Goal: Check status: Check status

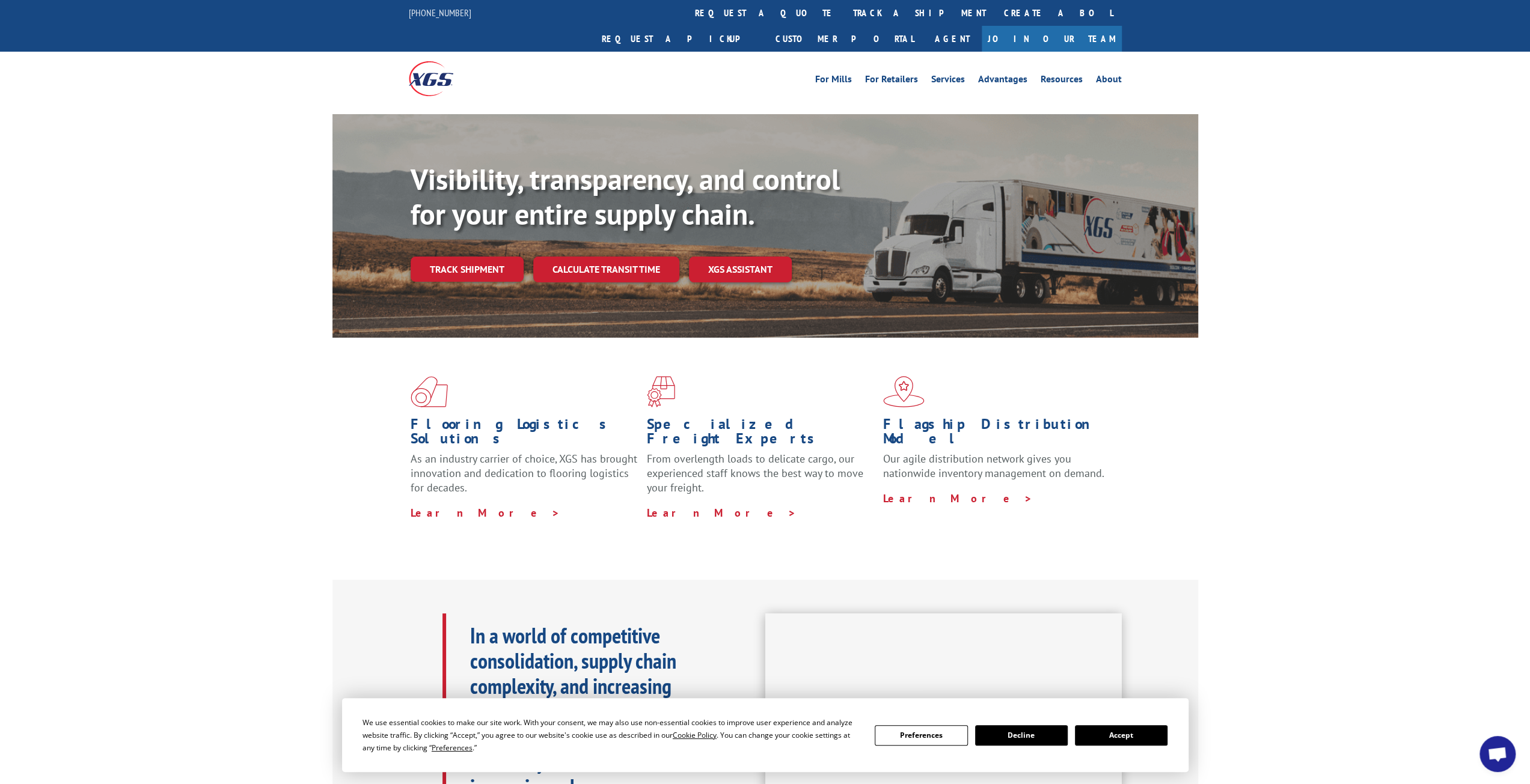
click at [1129, 731] on button "Accept" at bounding box center [1121, 736] width 93 height 21
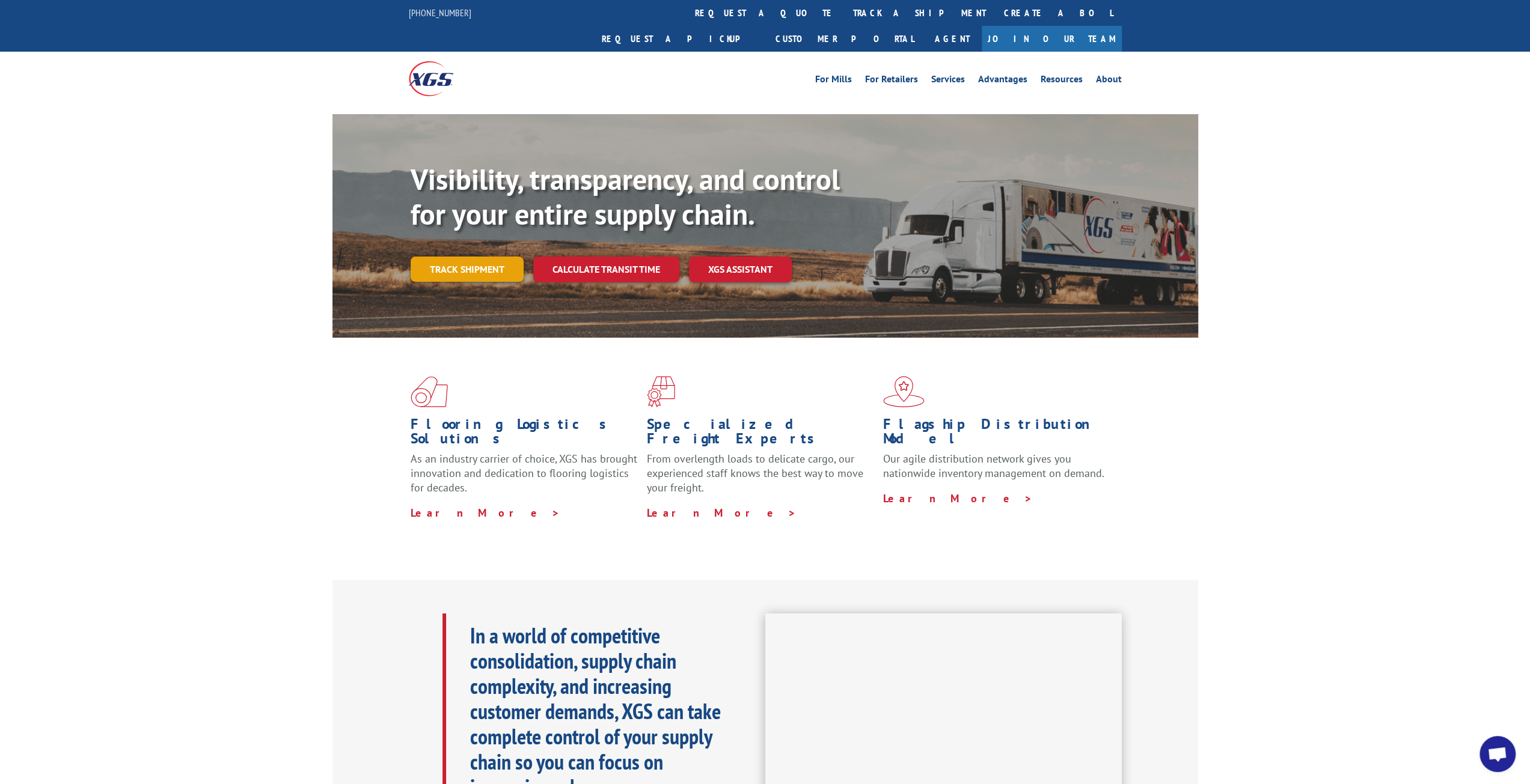
click at [469, 257] on link "Track shipment" at bounding box center [467, 269] width 113 height 25
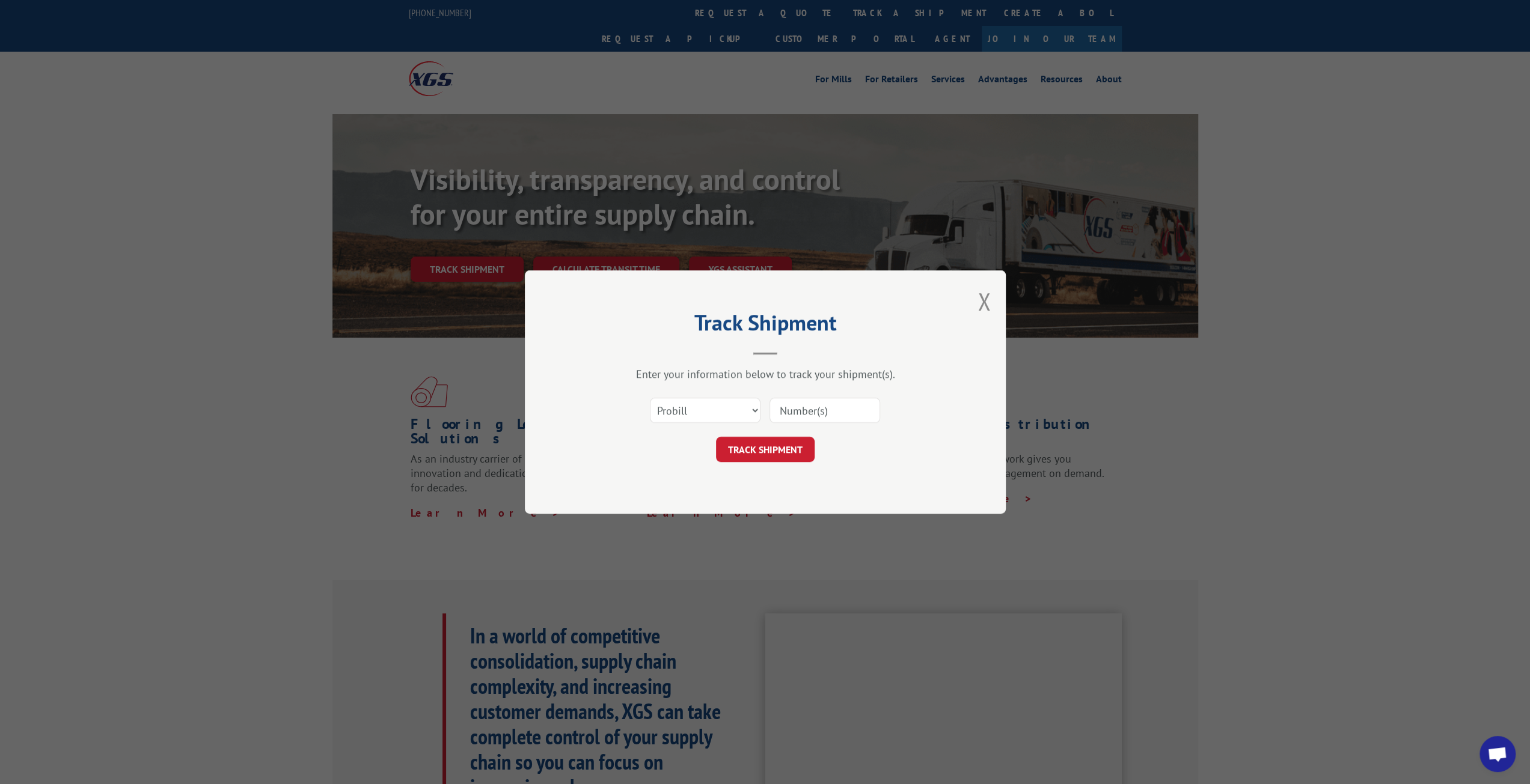
click at [799, 415] on input at bounding box center [825, 410] width 111 height 25
type input "6100051642"
click button "TRACK SHIPMENT" at bounding box center [765, 449] width 99 height 25
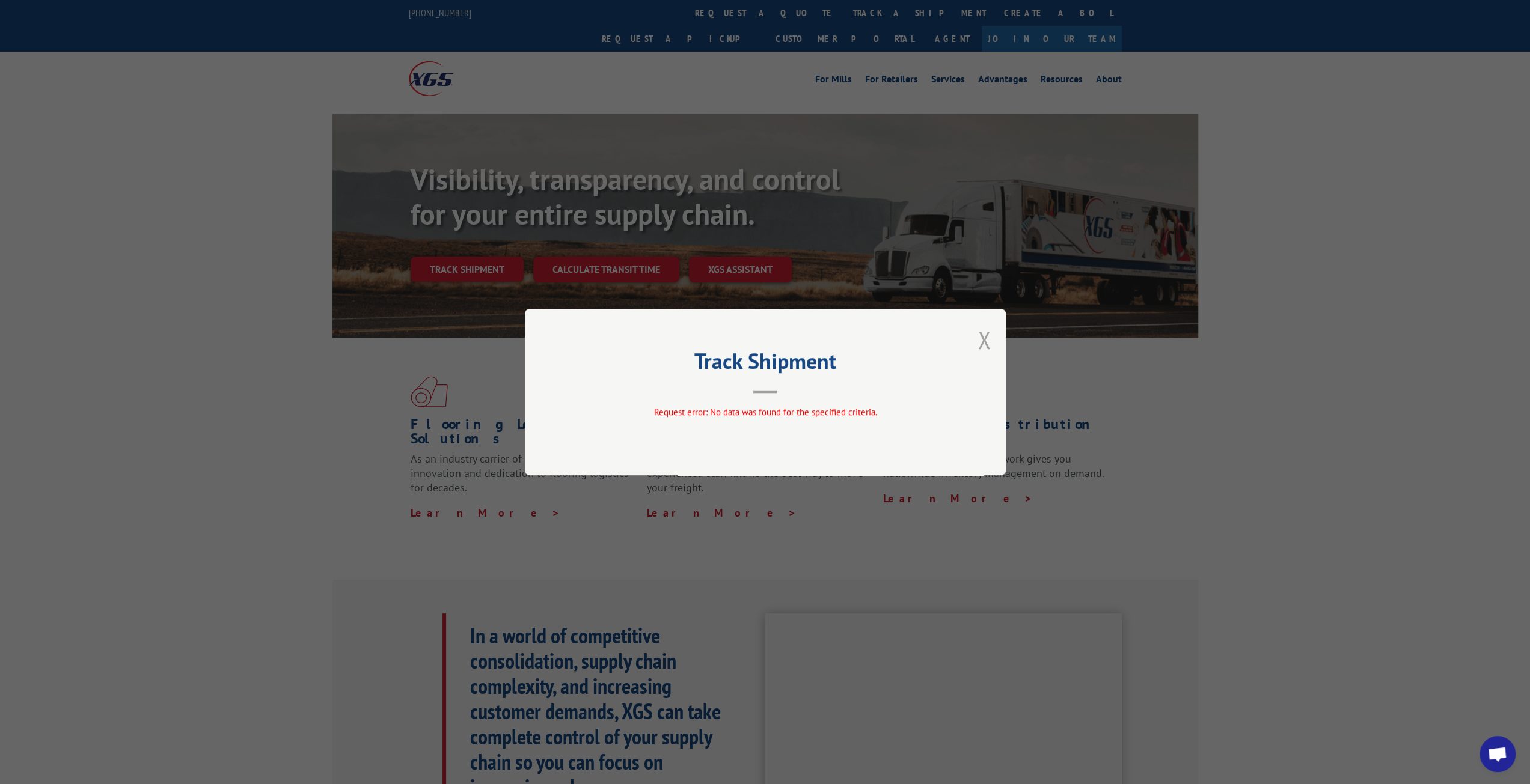
click at [983, 340] on button "Close modal" at bounding box center [984, 340] width 13 height 32
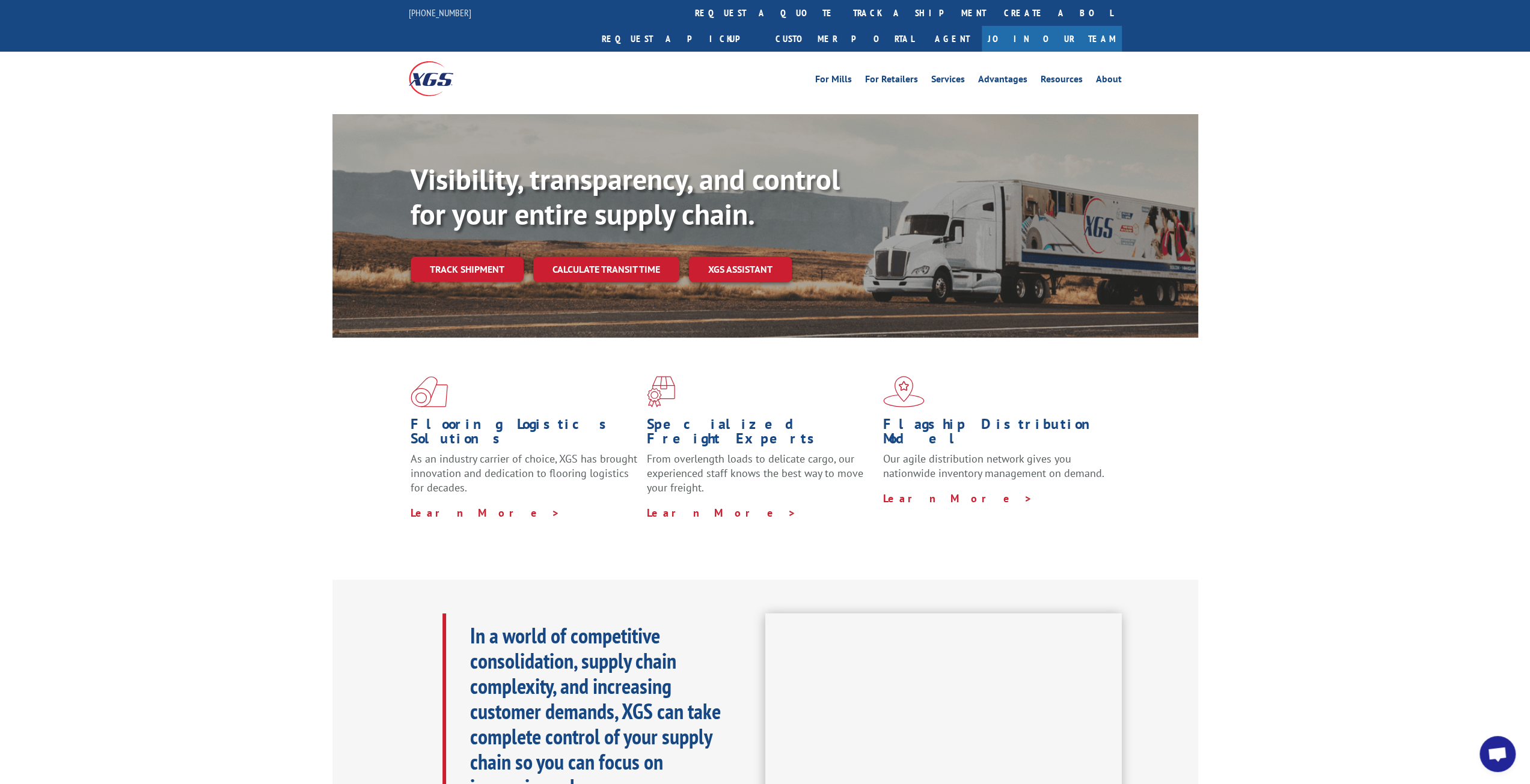
click at [483, 257] on link "Track shipment" at bounding box center [467, 269] width 113 height 25
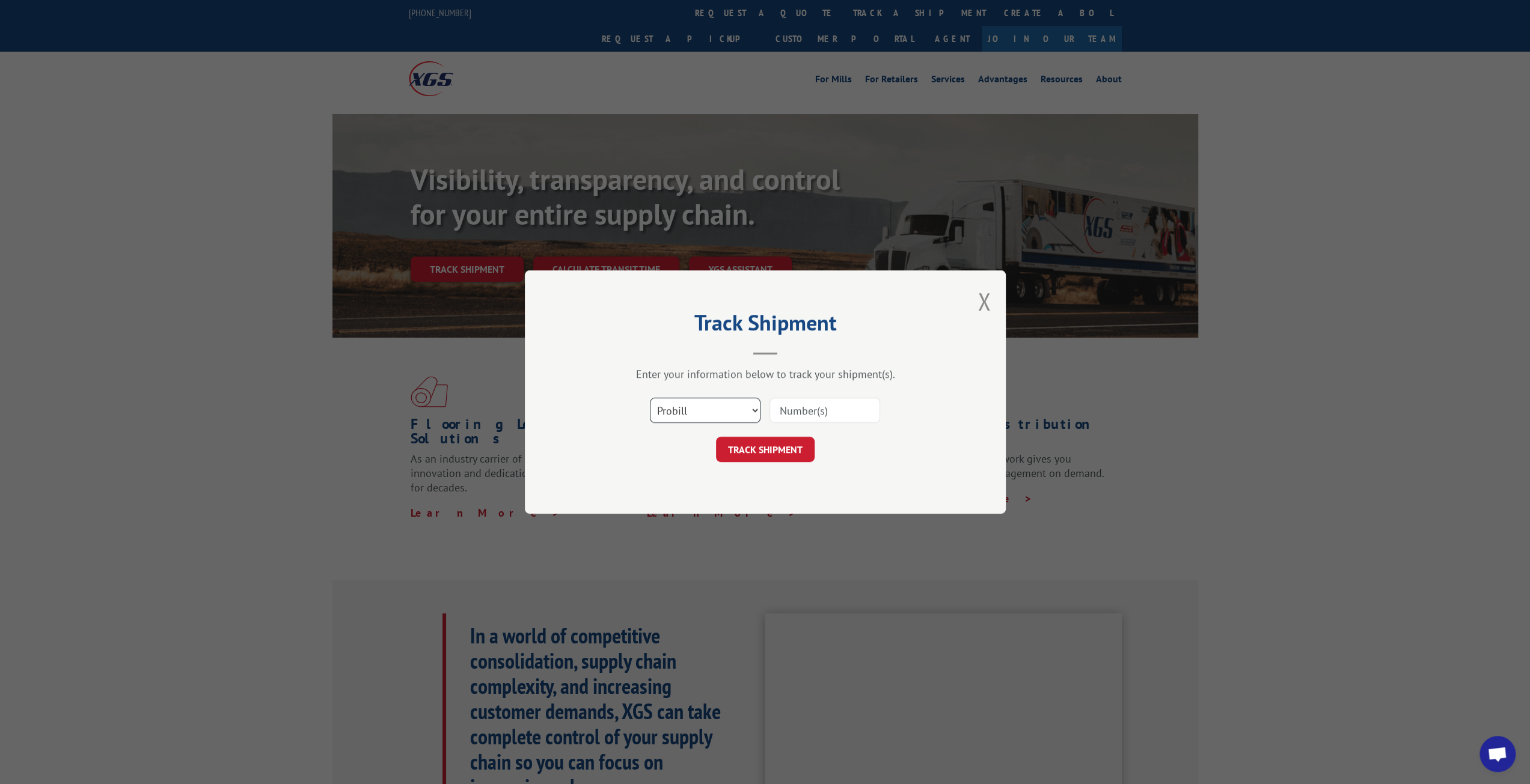
click at [755, 408] on select "Select category... Probill BOL PO" at bounding box center [705, 410] width 111 height 25
select select "po"
click at [650, 398] on select "Select category... Probill BOL PO" at bounding box center [705, 410] width 111 height 25
click at [806, 412] on input at bounding box center [825, 410] width 111 height 25
type input "64969"
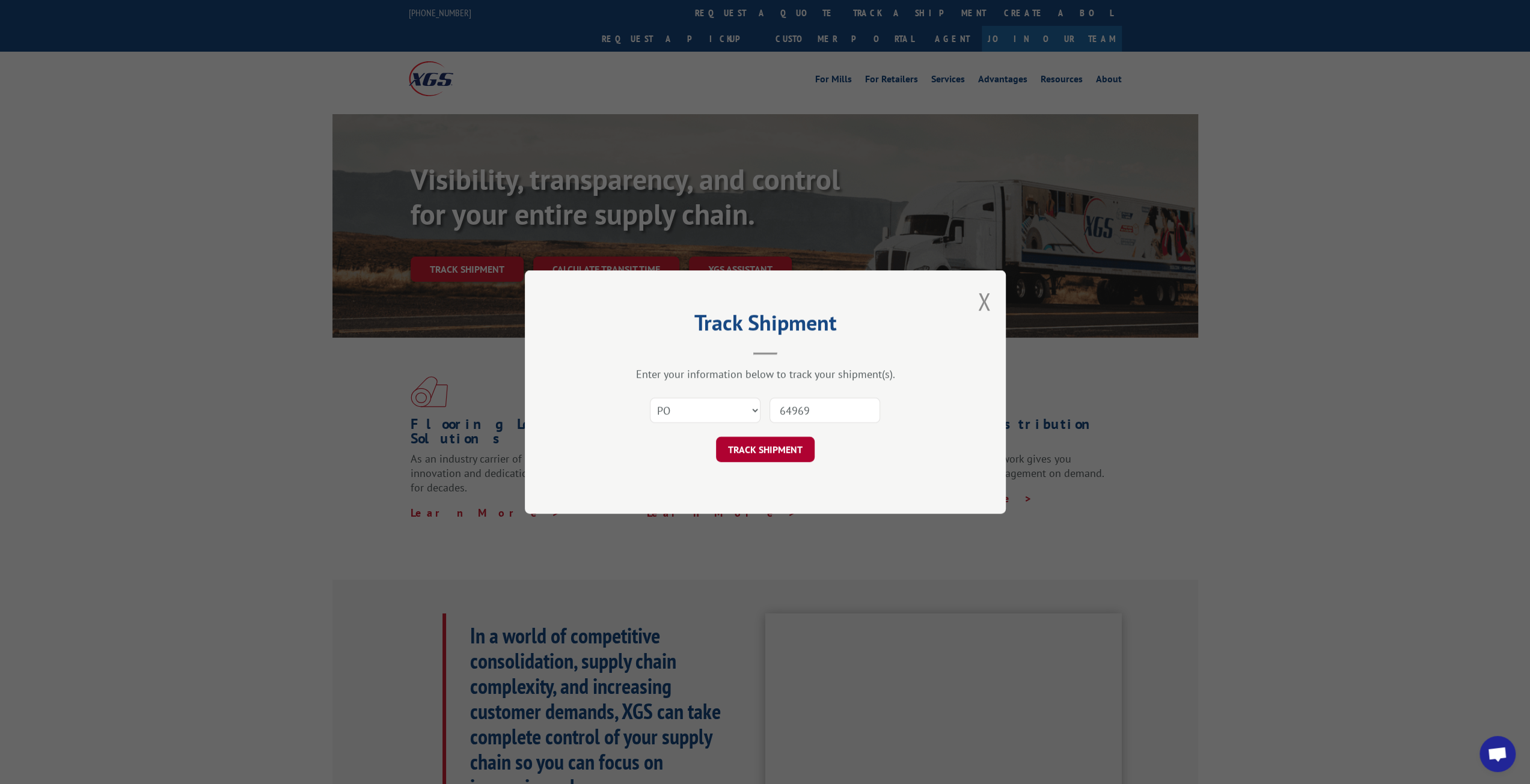
click at [787, 450] on button "TRACK SHIPMENT" at bounding box center [765, 449] width 99 height 25
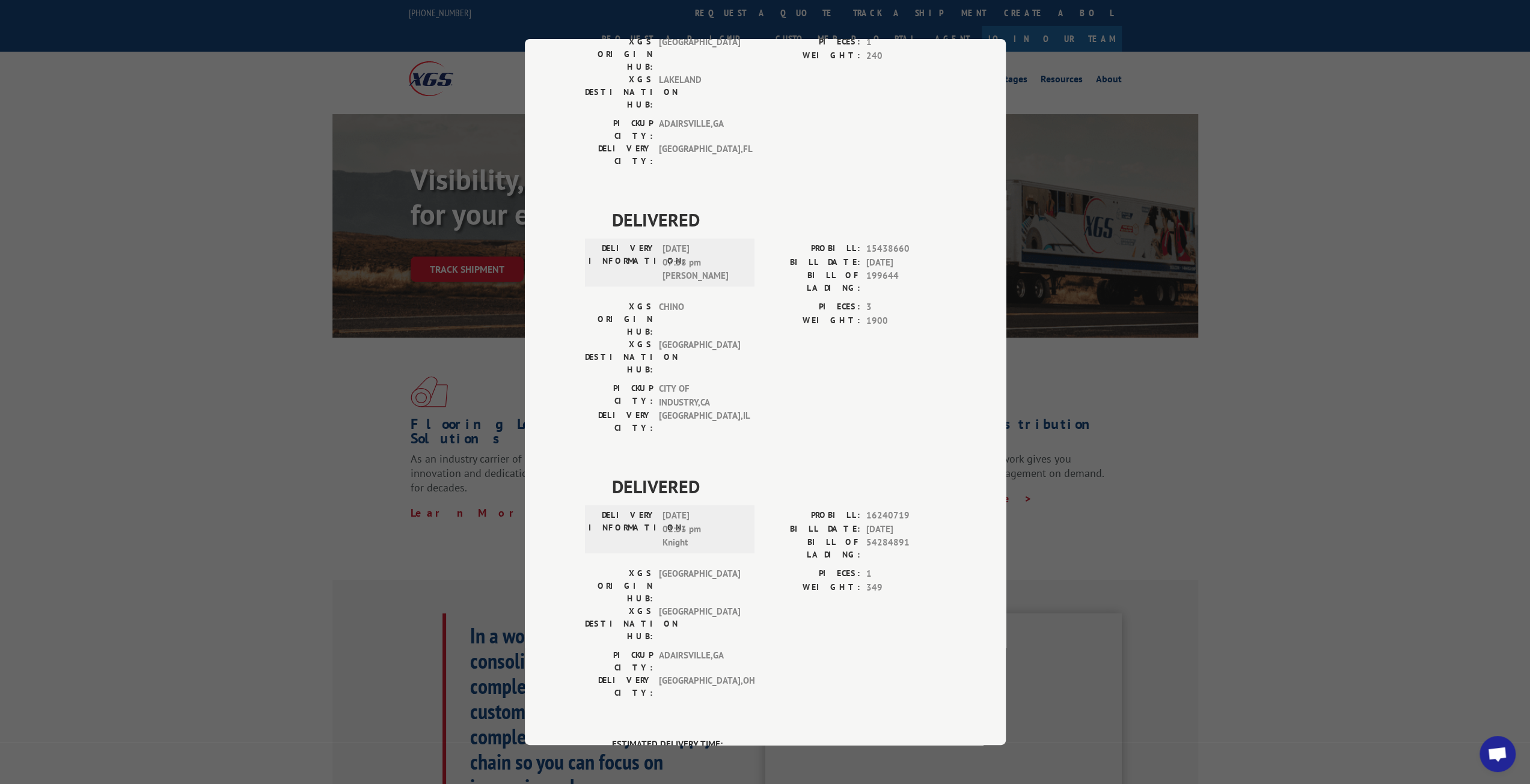
scroll to position [651, 0]
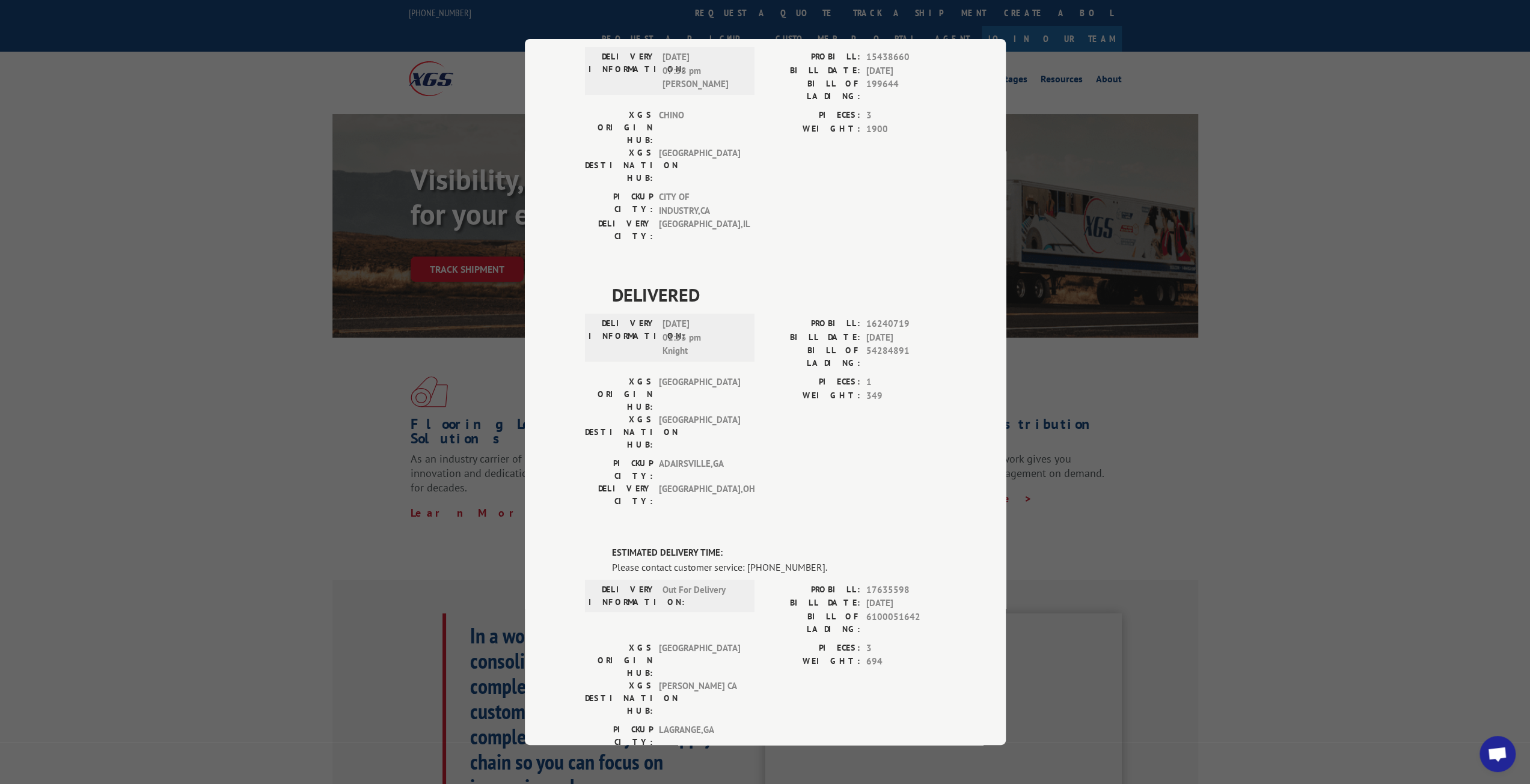
click at [1382, 177] on div "Track Shipment DELIVERED DELIVERY INFORMATION: [DATE] 10:27 am [PERSON_NAME]: 1…" at bounding box center [765, 392] width 1530 height 784
click at [245, 373] on div "Track Shipment DELIVERED DELIVERY INFORMATION: [DATE] 10:27 am [PERSON_NAME]: 1…" at bounding box center [765, 392] width 1530 height 784
